Goal: Information Seeking & Learning: Learn about a topic

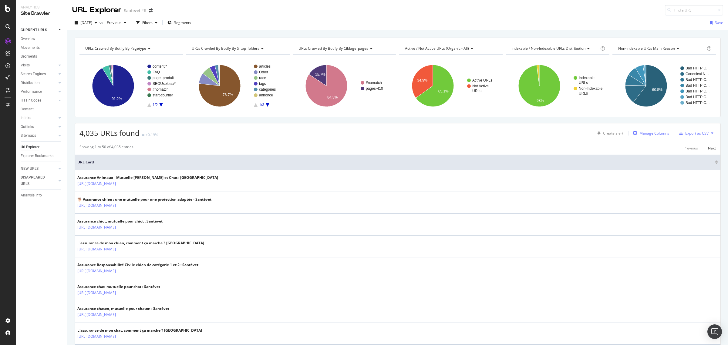
click at [643, 135] on div "Manage Columns" at bounding box center [655, 133] width 30 height 5
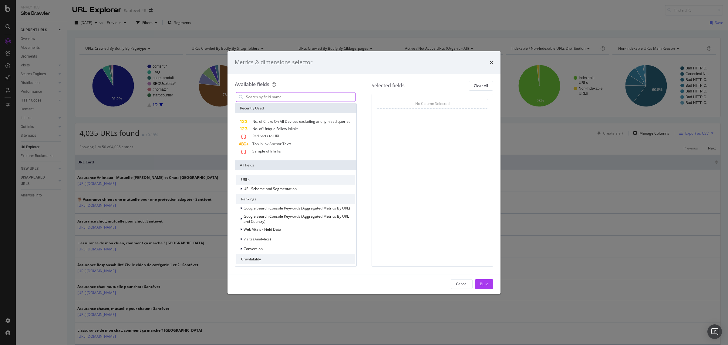
click at [296, 96] on input "modal" at bounding box center [300, 97] width 110 height 9
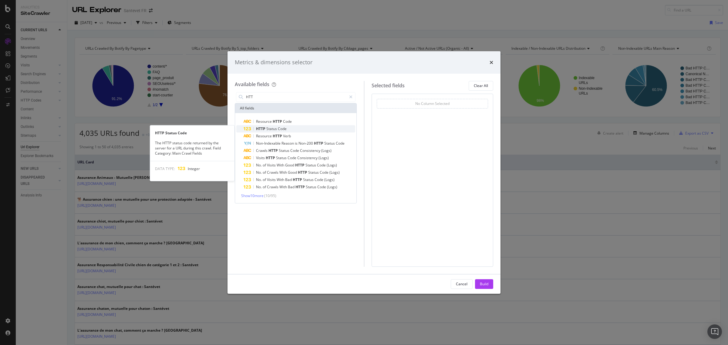
click at [282, 127] on span "Code" at bounding box center [282, 128] width 9 height 5
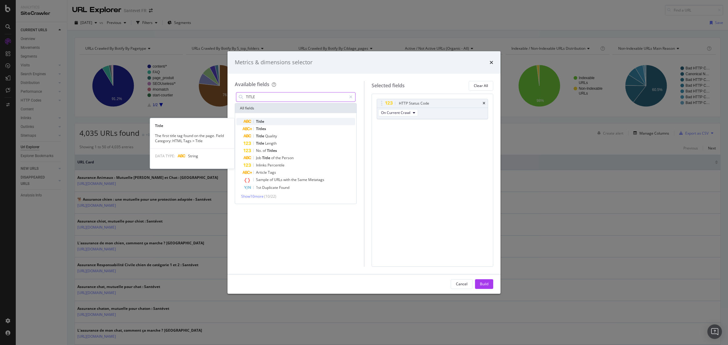
type input "TITLE"
click at [267, 118] on div "Title" at bounding box center [300, 121] width 112 height 7
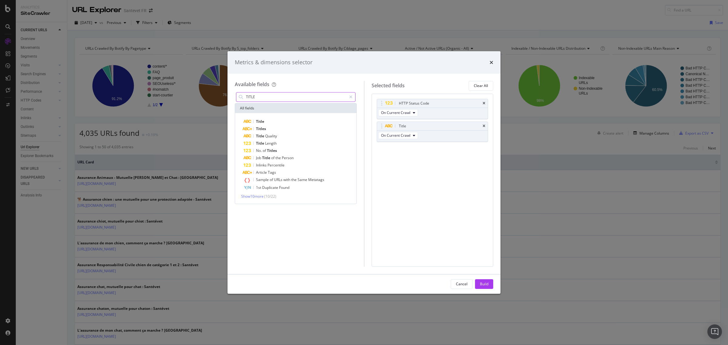
click at [269, 95] on input "TITLE" at bounding box center [295, 97] width 101 height 9
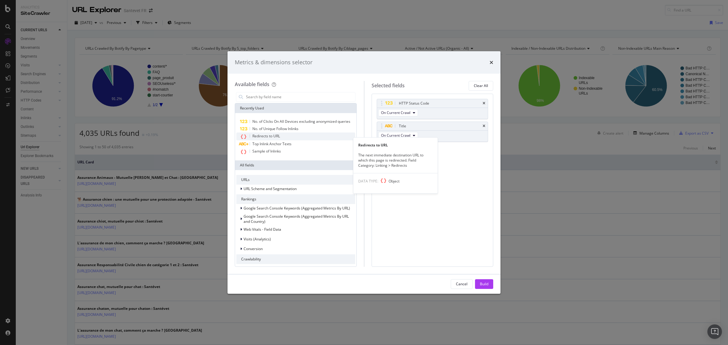
click at [273, 139] on span "Redirects to URL" at bounding box center [266, 135] width 28 height 5
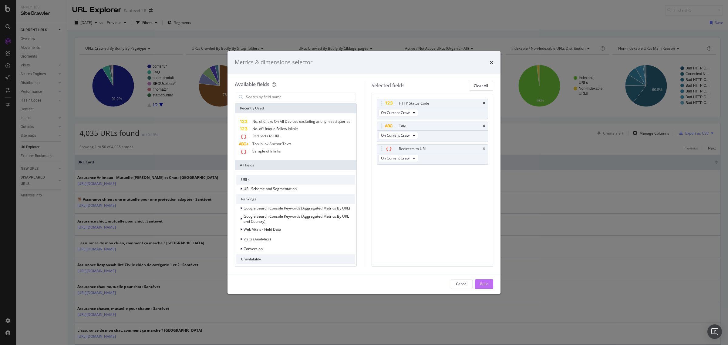
click at [481, 283] on div "Build" at bounding box center [484, 284] width 8 height 5
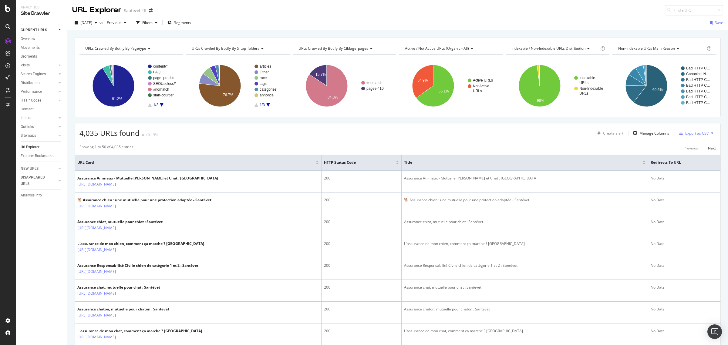
click at [689, 133] on div "Export as CSV" at bounding box center [696, 133] width 23 height 5
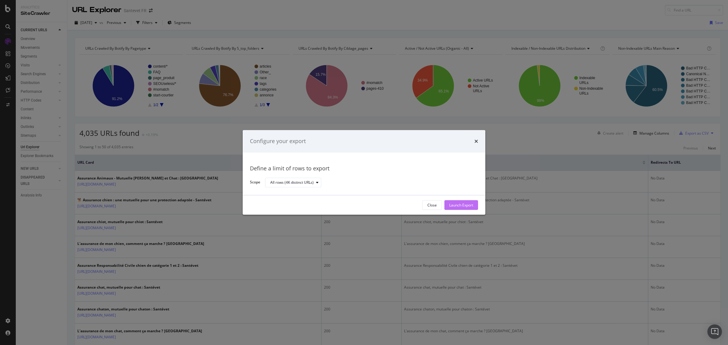
click at [458, 204] on div "Launch Export" at bounding box center [461, 205] width 24 height 5
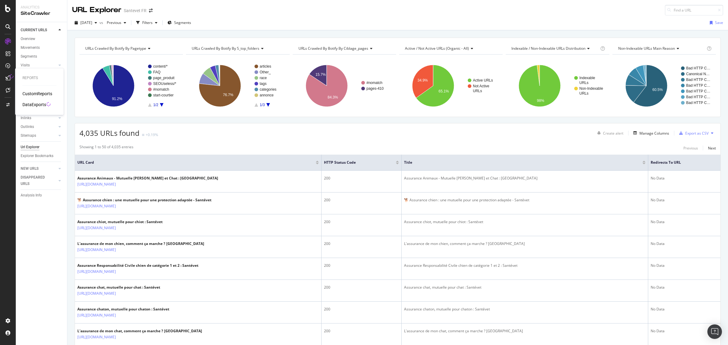
click at [35, 104] on div "DataExports" at bounding box center [34, 105] width 24 height 6
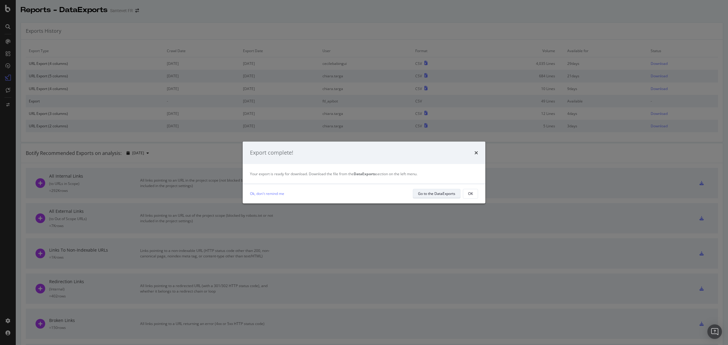
click at [439, 194] on div "Go to the DataExports" at bounding box center [436, 193] width 37 height 5
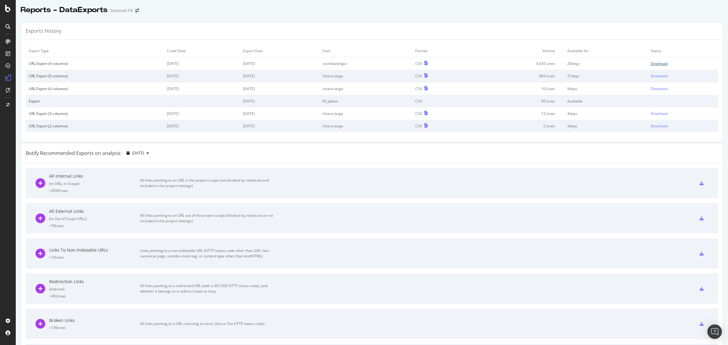
click at [655, 64] on div "Download" at bounding box center [659, 63] width 17 height 5
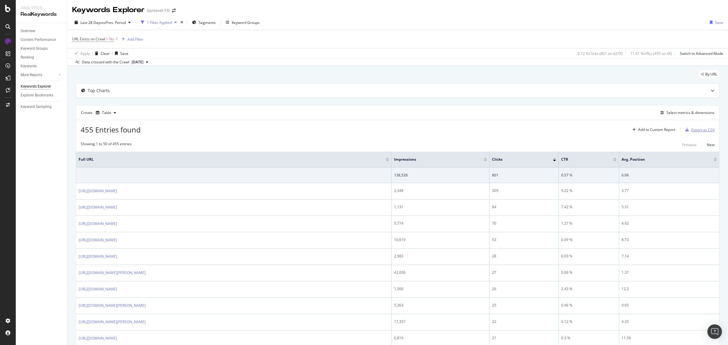
click at [695, 132] on div "Export as CSV" at bounding box center [702, 129] width 23 height 5
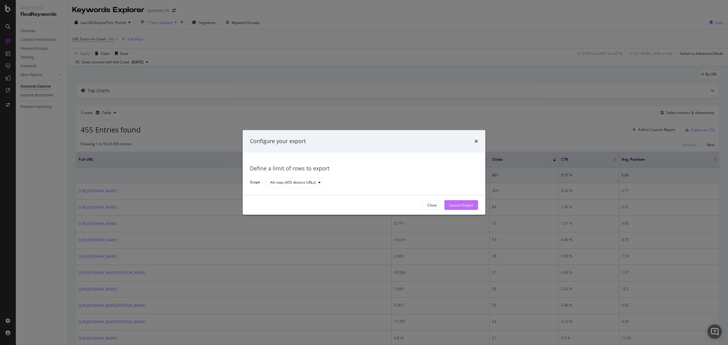
click at [456, 207] on div "Launch Export" at bounding box center [461, 205] width 24 height 5
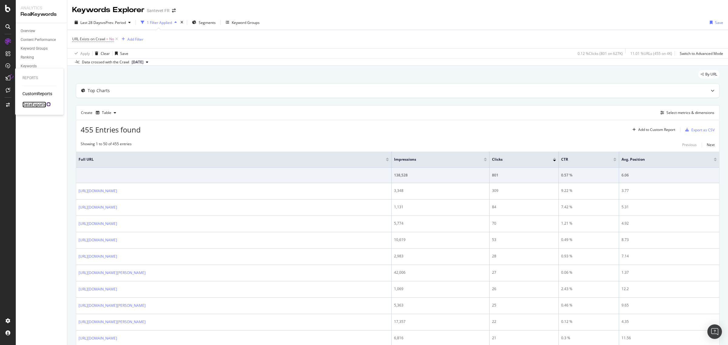
click at [35, 105] on div "DataExports" at bounding box center [34, 105] width 24 height 6
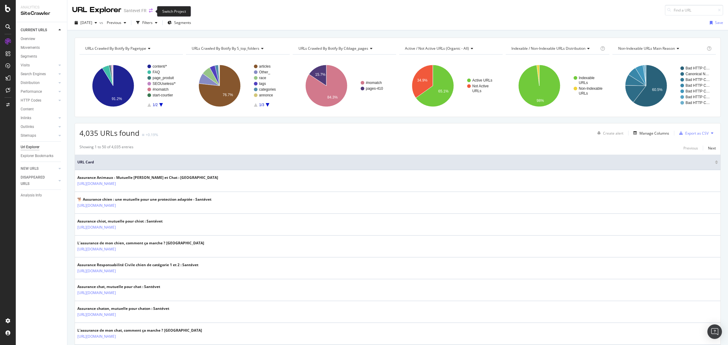
click at [149, 11] on icon "arrow-right-arrow-left" at bounding box center [151, 10] width 4 height 4
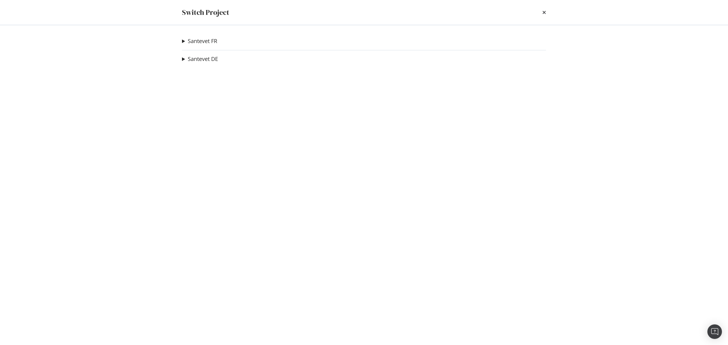
click at [181, 42] on div "Santevet FR BULLE BLEUE Ad-Hoc Project Santevet DE new Ad-Hoc Project Santevet …" at bounding box center [364, 185] width 388 height 320
click at [182, 41] on summary "Santevet FR" at bounding box center [199, 41] width 35 height 8
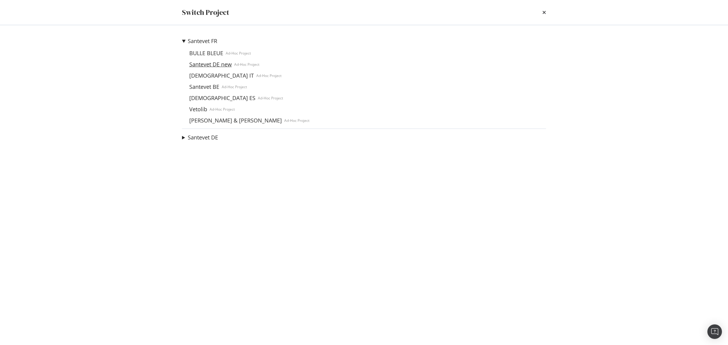
click at [201, 61] on link "Santevet DE new" at bounding box center [210, 64] width 47 height 6
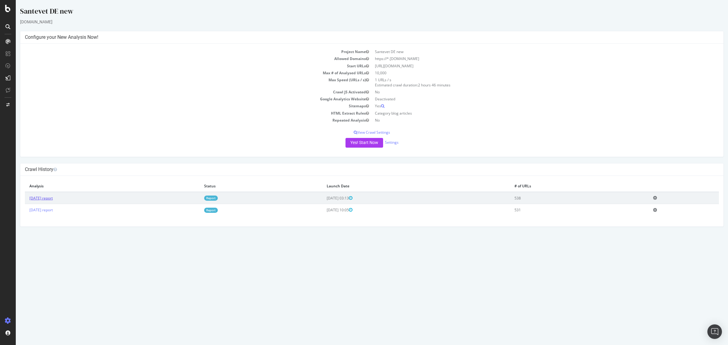
click at [53, 200] on link "2025 Sep. 16th report" at bounding box center [40, 198] width 23 height 5
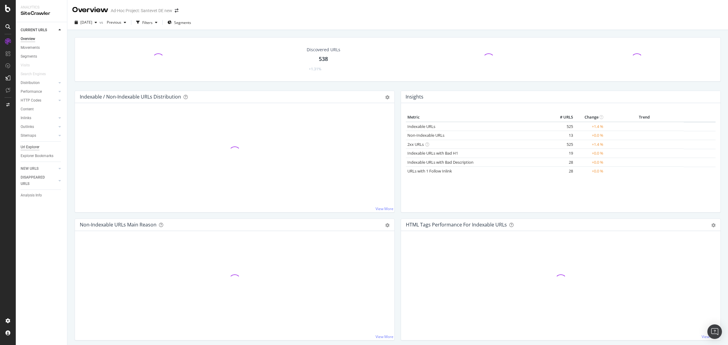
click at [27, 148] on div "Url Explorer" at bounding box center [30, 147] width 19 height 6
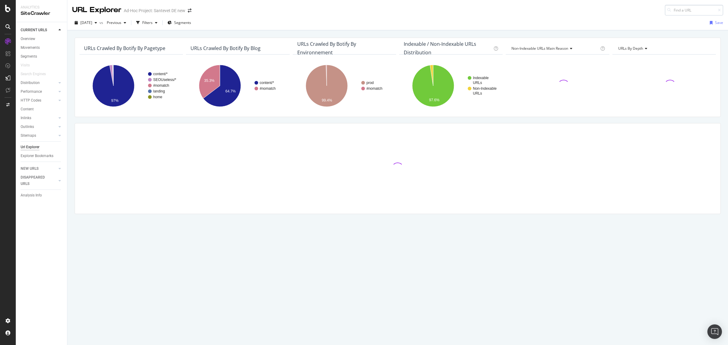
click at [674, 9] on input at bounding box center [694, 10] width 58 height 11
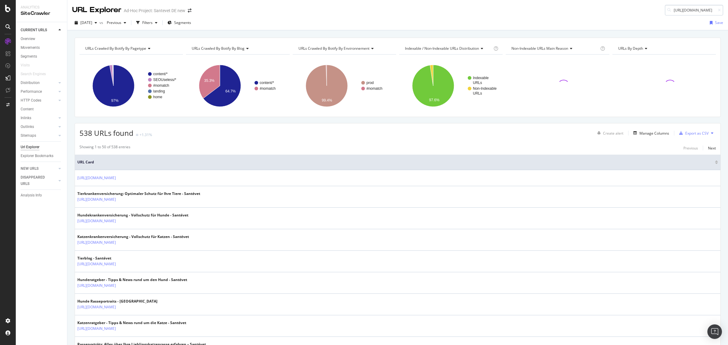
scroll to position [0, 43]
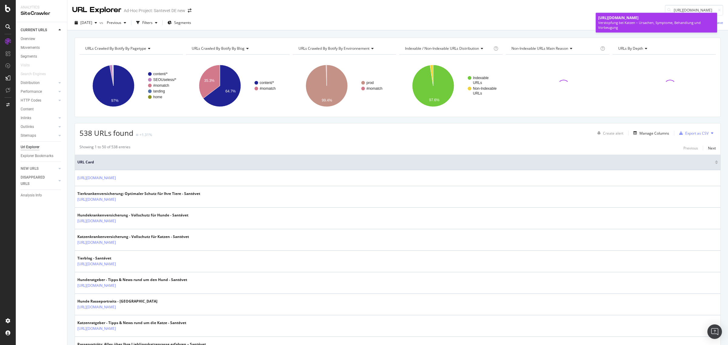
type input "https://www.santevet.de/artikel/katze-verstopfung"
click at [655, 23] on div "Verstopfung bei Katzen – Ursachen, Symptome, Behandlung und Vorbeugung" at bounding box center [656, 24] width 116 height 9
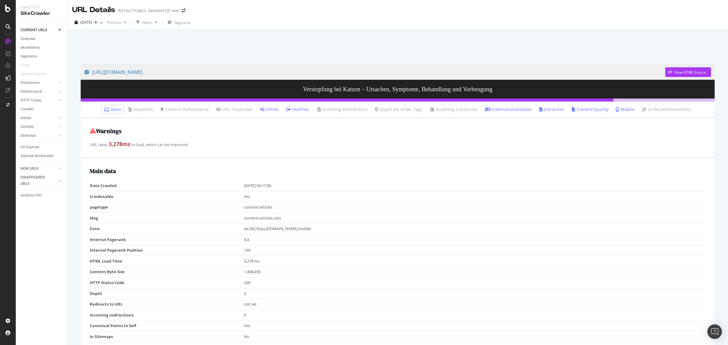
click at [268, 107] on link "Inlinks" at bounding box center [269, 109] width 19 height 6
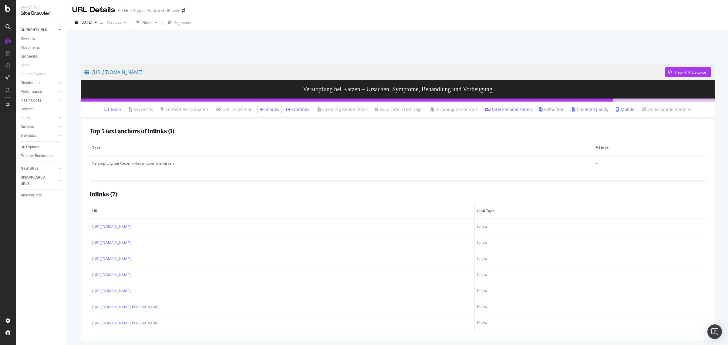
click at [87, 275] on div "Top 5 text anchors of inlinks ( 1 ) Text # Links Verstopfung bei Katzen – das m…" at bounding box center [398, 230] width 634 height 222
click at [39, 146] on div "Url Explorer" at bounding box center [30, 147] width 19 height 6
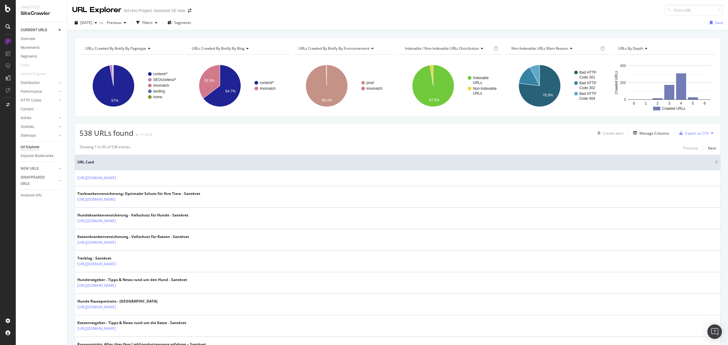
drag, startPoint x: 34, startPoint y: 149, endPoint x: 594, endPoint y: 16, distance: 575.3
click at [34, 149] on div "Url Explorer" at bounding box center [30, 147] width 19 height 6
click at [668, 12] on input at bounding box center [694, 10] width 58 height 11
paste input "https://www.santevet.de/artikel/katze-verstopfung"
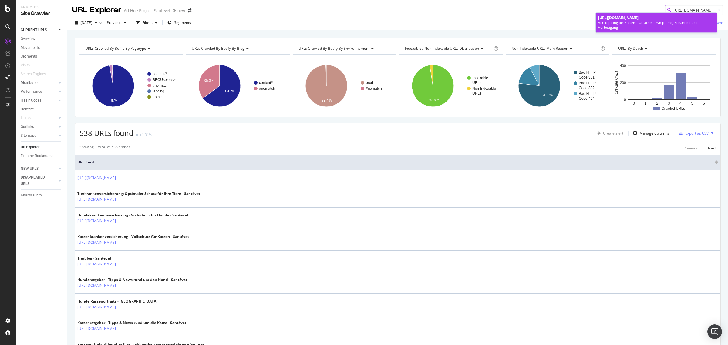
type input "https://www.santevet.de/artikel/katze-verstopfung"
click at [639, 19] on span "https://www.santevet.de/artikel/katze-verstopfung" at bounding box center [618, 17] width 40 height 5
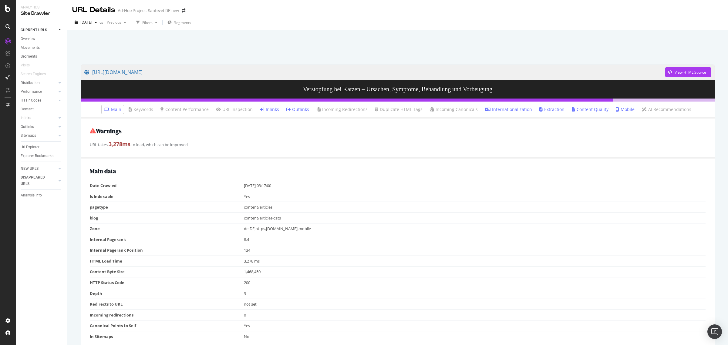
click at [271, 110] on link "Inlinks" at bounding box center [269, 109] width 19 height 6
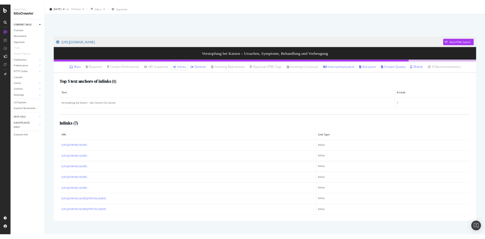
scroll to position [23, 0]
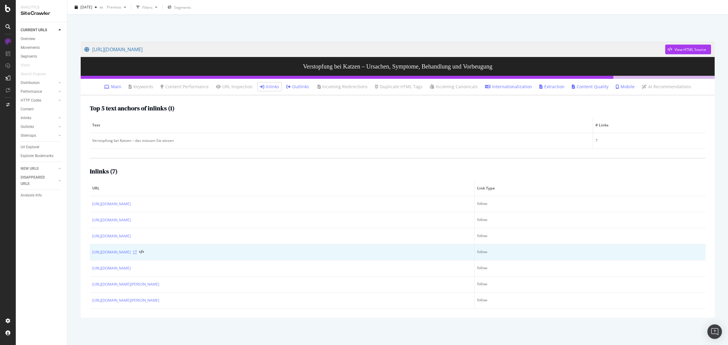
click at [137, 253] on icon at bounding box center [135, 253] width 4 height 4
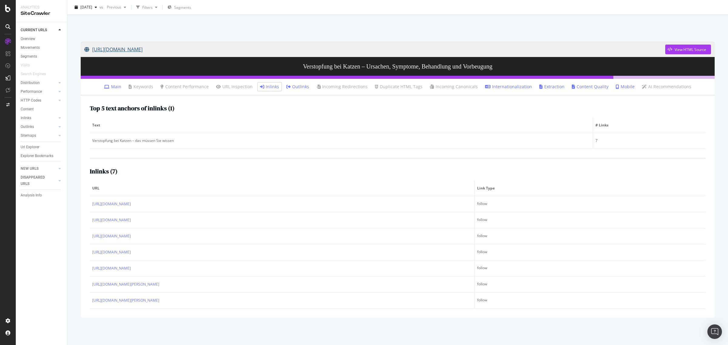
click at [202, 47] on link "https://www.santevet.de/artikel/katze-verstopfung" at bounding box center [374, 49] width 581 height 15
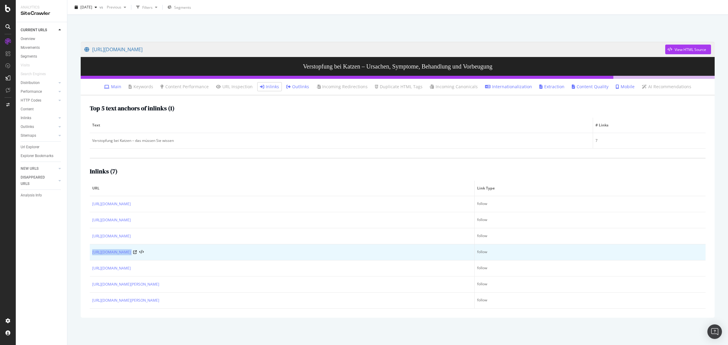
copy div "https://www.santevet.de/artikel/katze-verliert-fell"
drag, startPoint x: 207, startPoint y: 252, endPoint x: 91, endPoint y: 248, distance: 115.7
click at [91, 248] on td "https://www.santevet.de/artikel/katze-verliert-fell" at bounding box center [282, 253] width 385 height 16
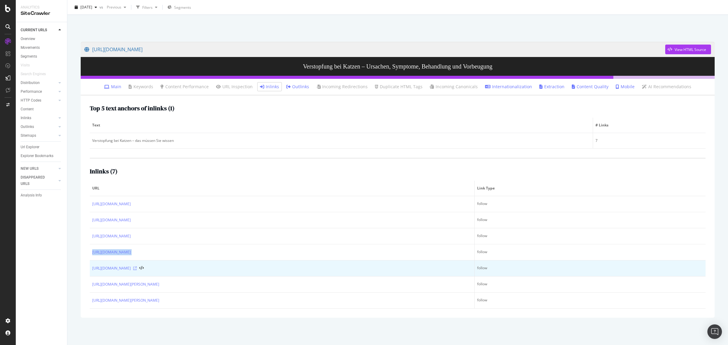
click at [137, 268] on icon at bounding box center [135, 269] width 4 height 4
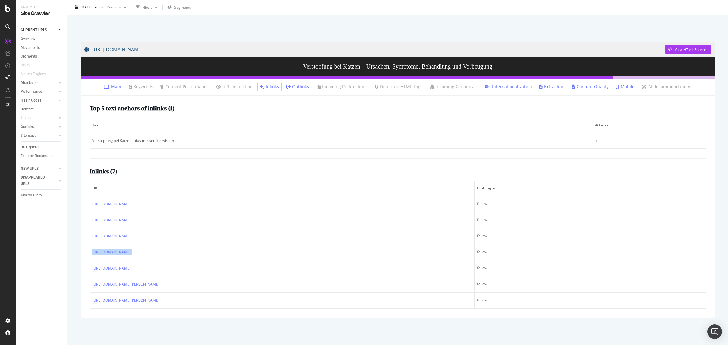
click at [205, 48] on link "https://www.santevet.de/artikel/katze-verstopfung" at bounding box center [374, 49] width 581 height 15
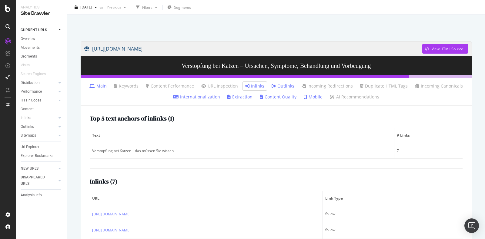
scroll to position [21, 0]
